Goal: Find specific page/section: Find specific page/section

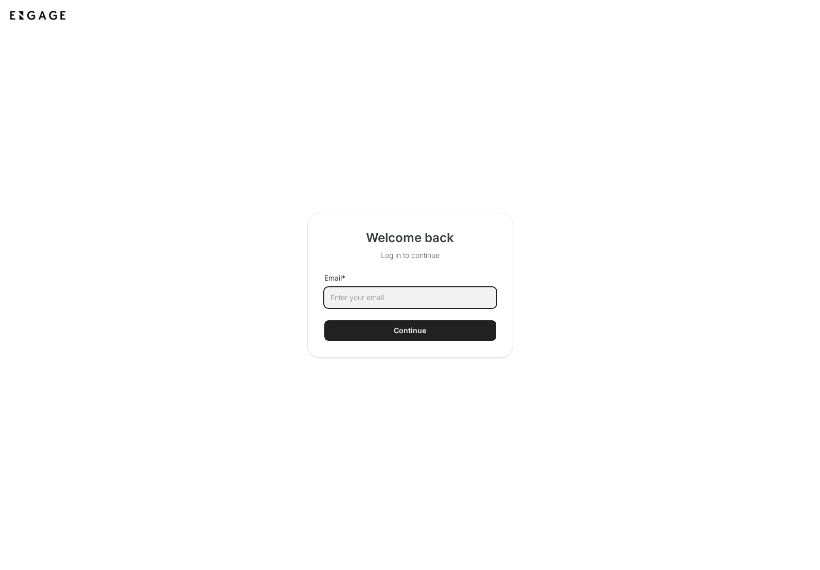
type input "[EMAIL_ADDRESS][PERSON_NAME][DOMAIN_NAME]"
click at [410, 330] on button "Continue" at bounding box center [410, 330] width 172 height 21
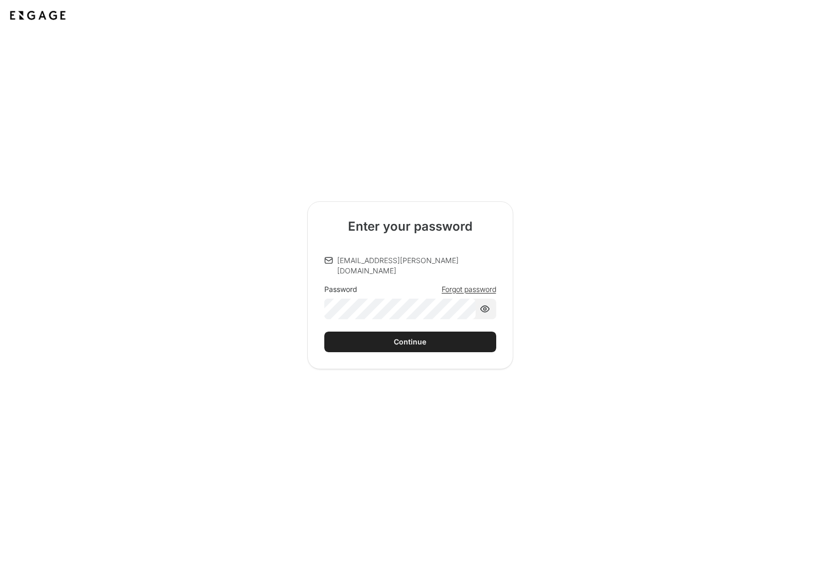
click at [406, 337] on div "Continue" at bounding box center [410, 342] width 32 height 10
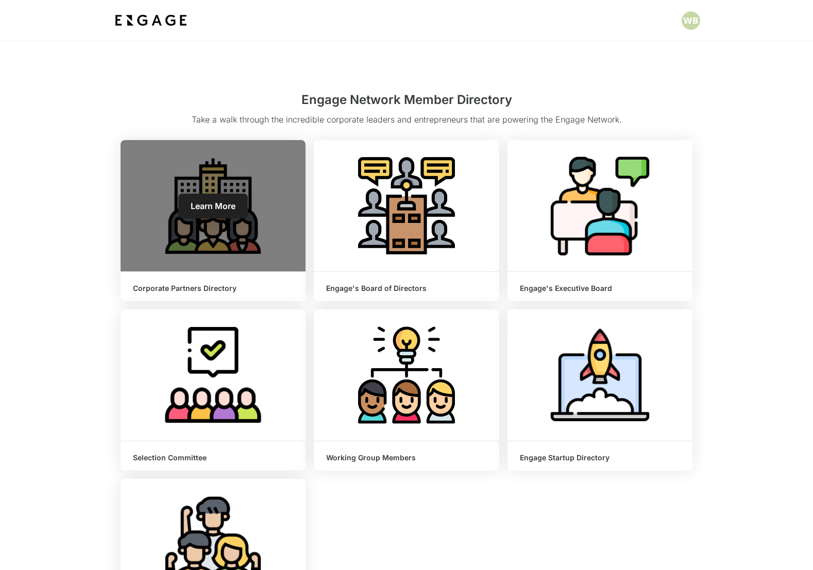
click at [219, 232] on div "Learn More" at bounding box center [213, 205] width 185 height 131
click at [221, 207] on span "Learn More" at bounding box center [213, 206] width 45 height 10
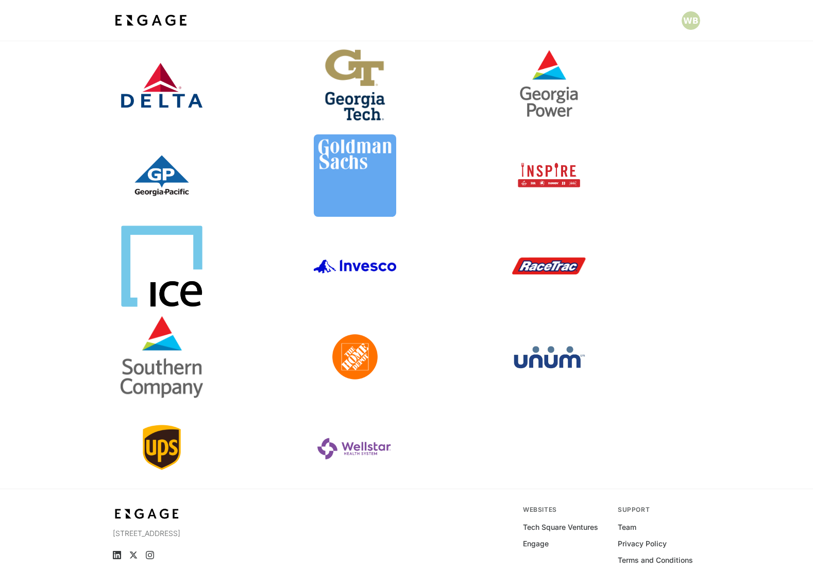
scroll to position [219, 0]
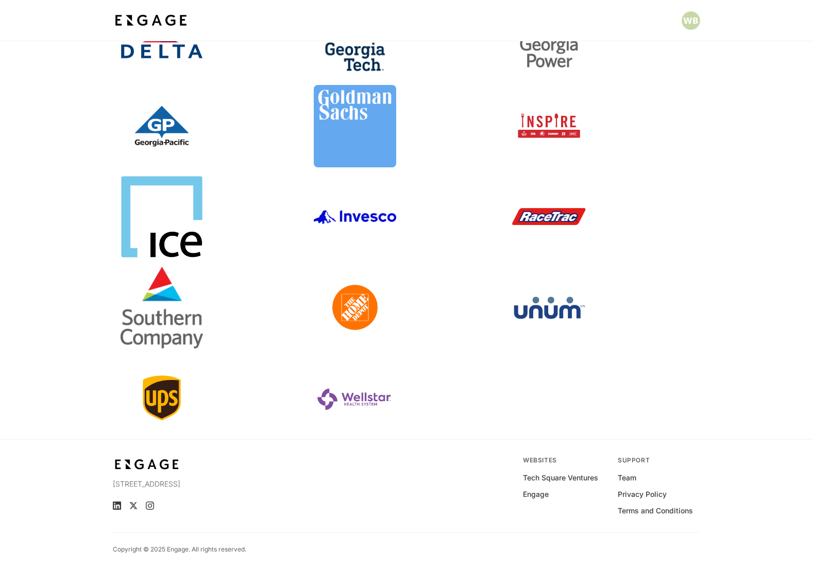
click at [354, 400] on link at bounding box center [406, 398] width 185 height 82
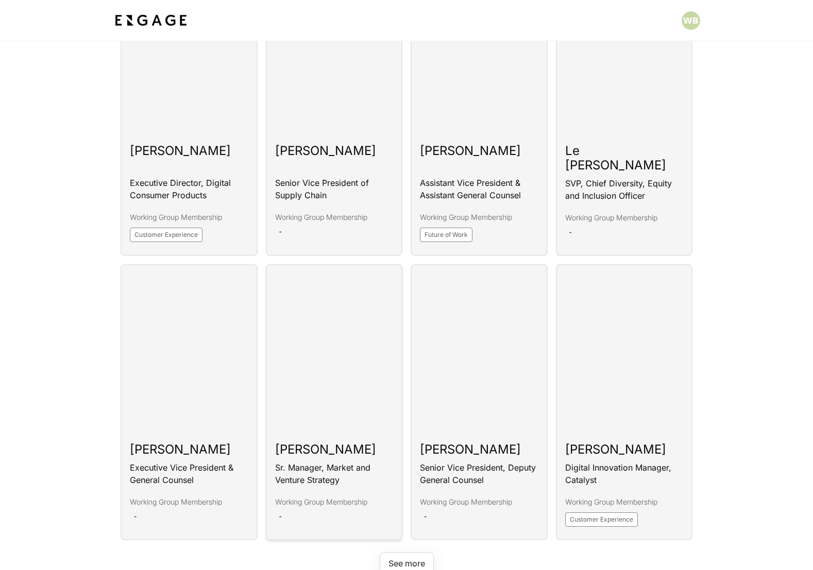
scroll to position [2003, 0]
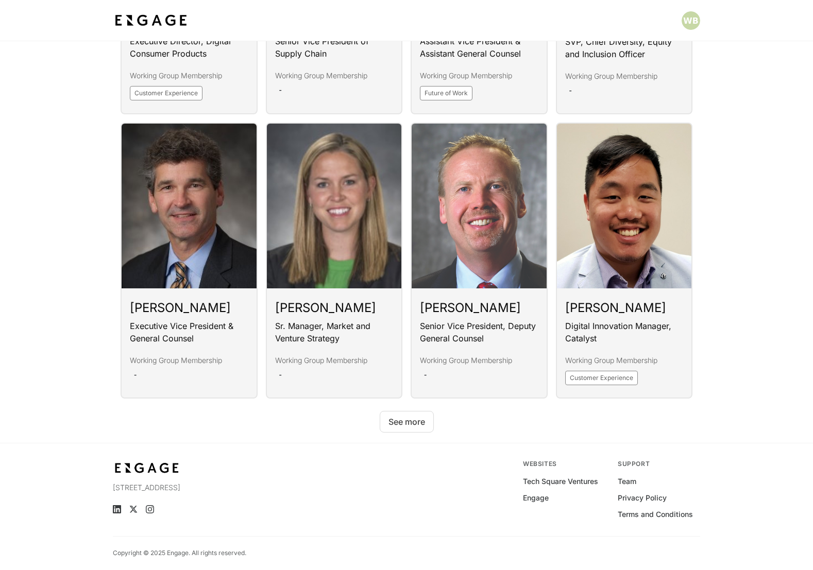
click at [404, 416] on button "See more" at bounding box center [407, 422] width 54 height 22
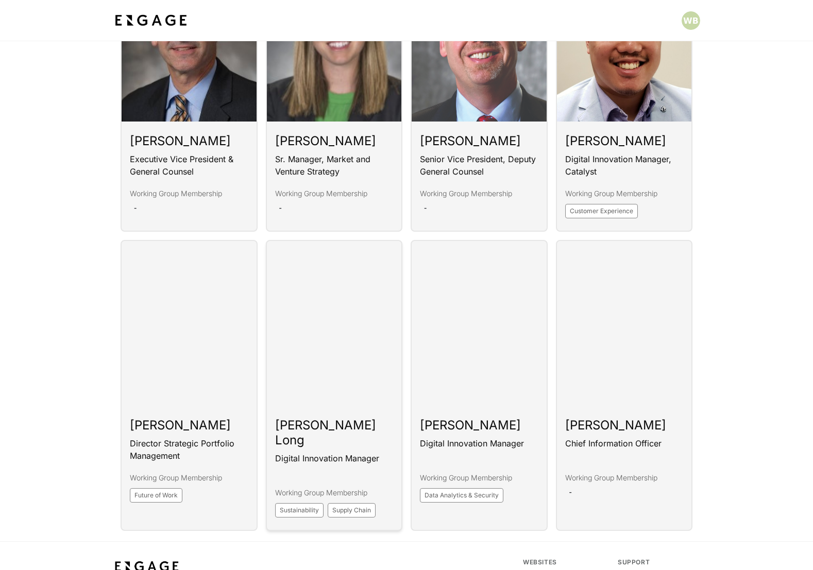
scroll to position [2226, 0]
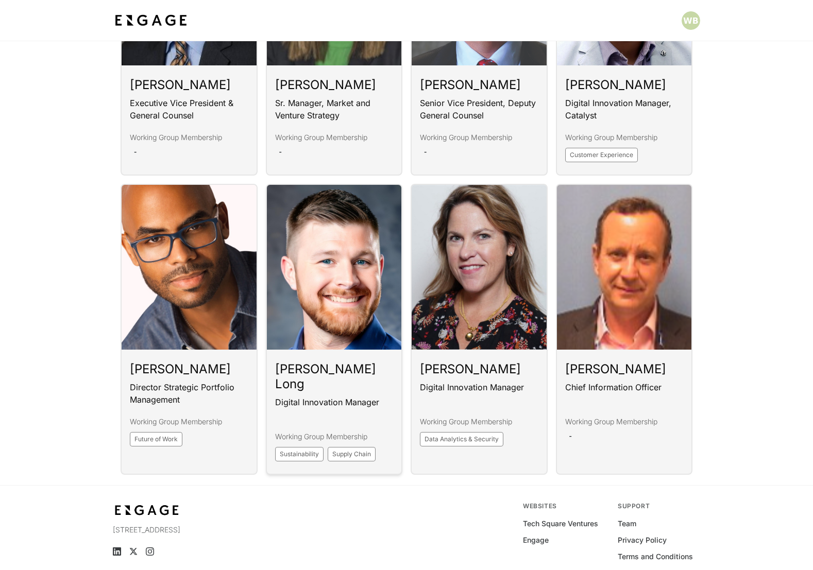
click at [321, 324] on link at bounding box center [334, 329] width 137 height 291
